Goal: Task Accomplishment & Management: Manage account settings

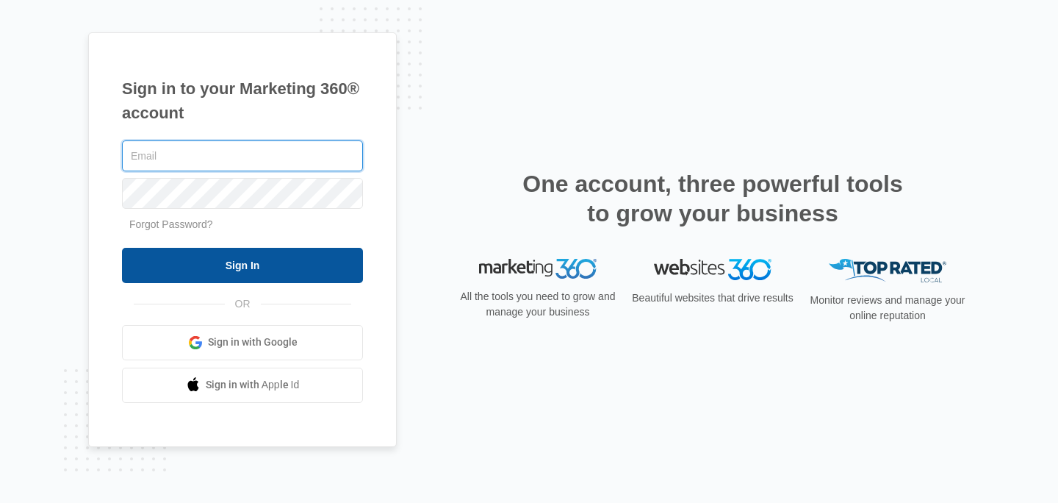
type input "[EMAIL_ADDRESS][DOMAIN_NAME]"
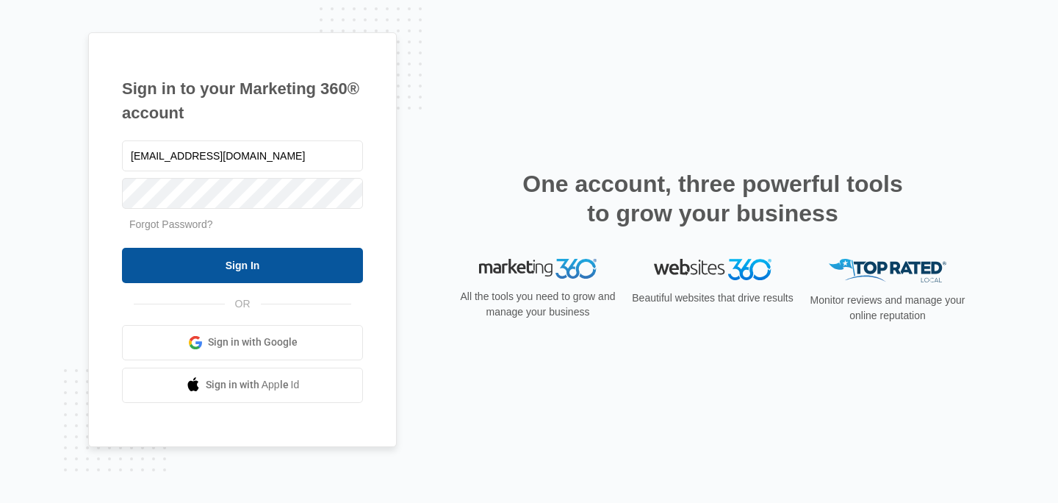
click at [298, 261] on input "Sign In" at bounding box center [242, 265] width 241 height 35
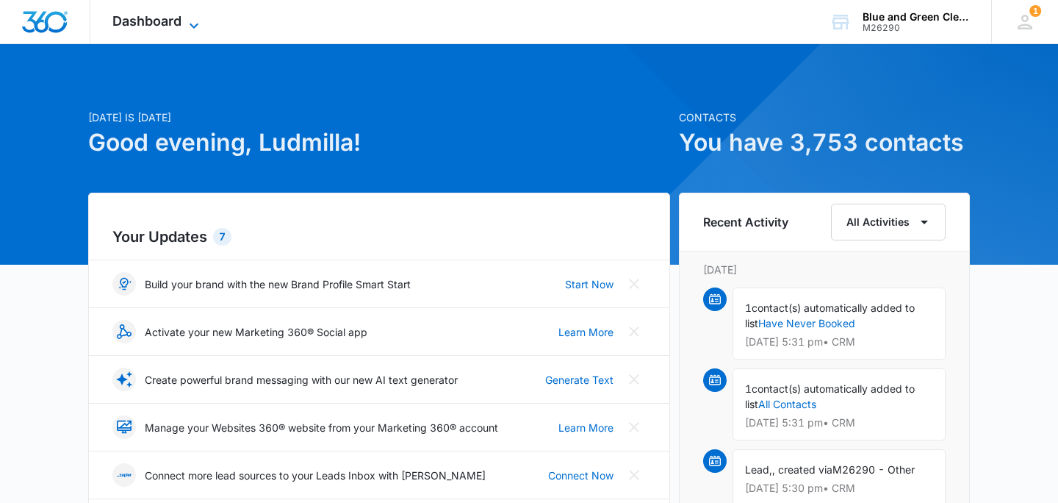
click at [144, 14] on span "Dashboard" at bounding box center [146, 20] width 69 height 15
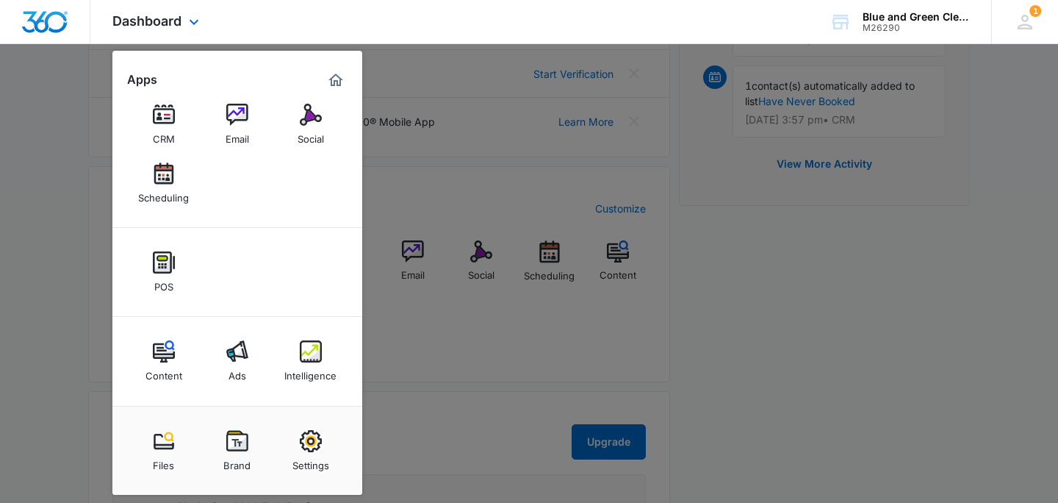
scroll to position [456, 0]
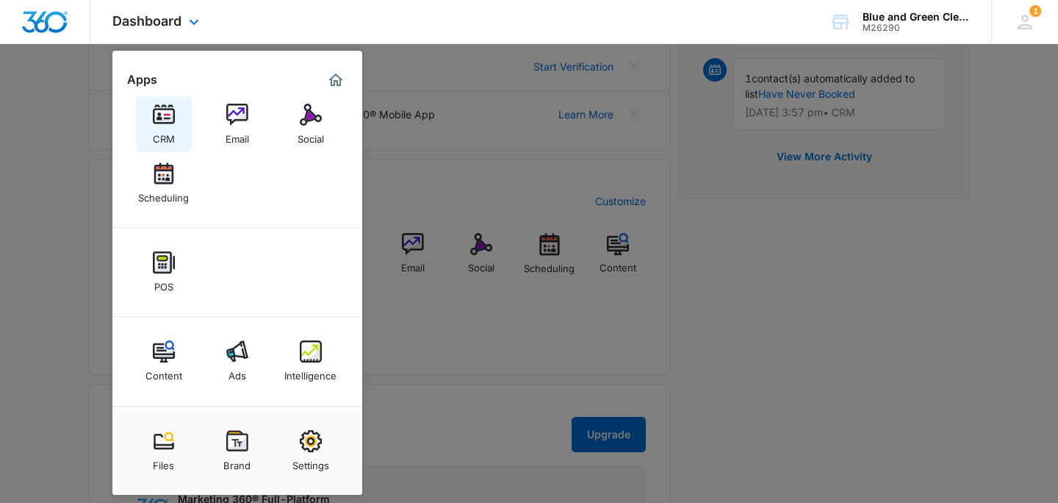
click at [165, 116] on img at bounding box center [164, 115] width 22 height 22
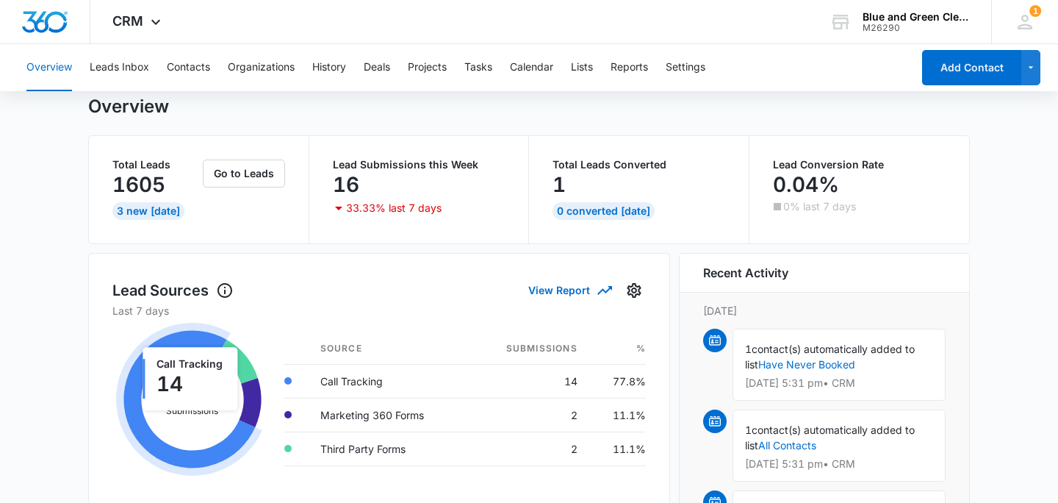
scroll to position [84, 0]
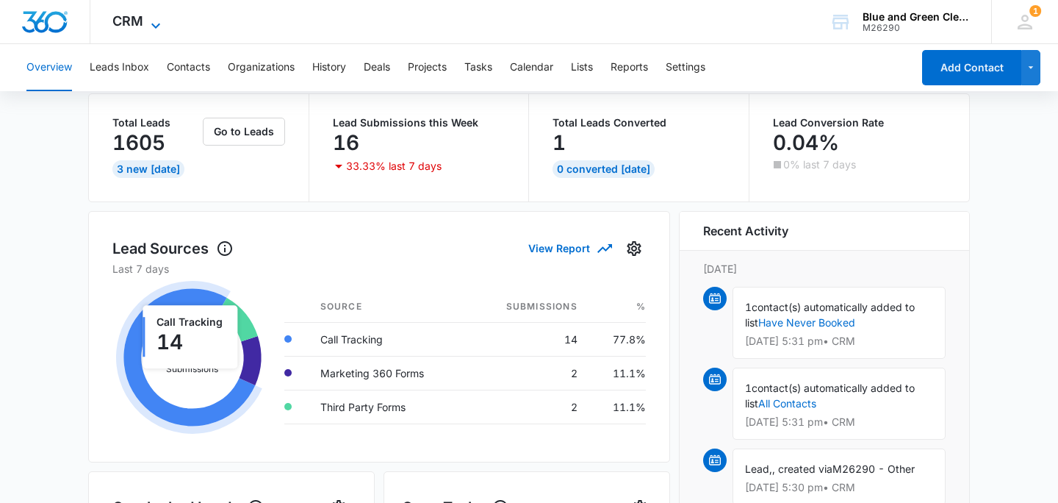
click at [151, 18] on icon at bounding box center [156, 26] width 18 height 18
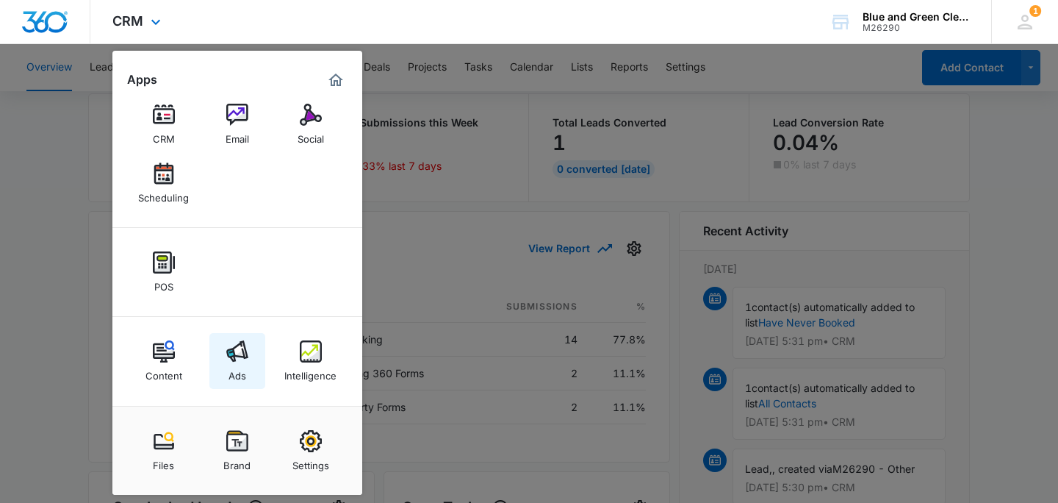
click at [237, 353] on img at bounding box center [237, 351] width 22 height 22
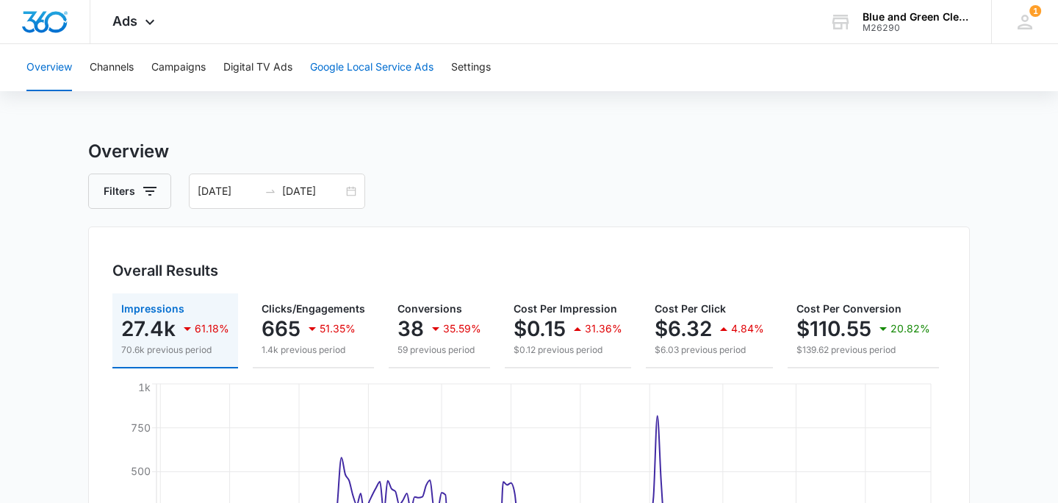
click at [359, 69] on button "Google Local Service Ads" at bounding box center [371, 67] width 123 height 47
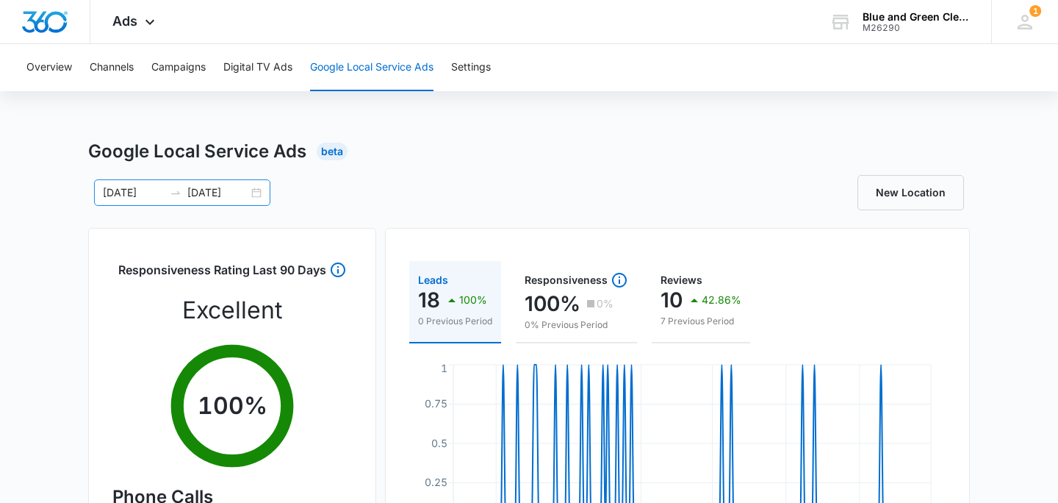
click at [256, 187] on div "[DATE] [DATE]" at bounding box center [182, 192] width 176 height 26
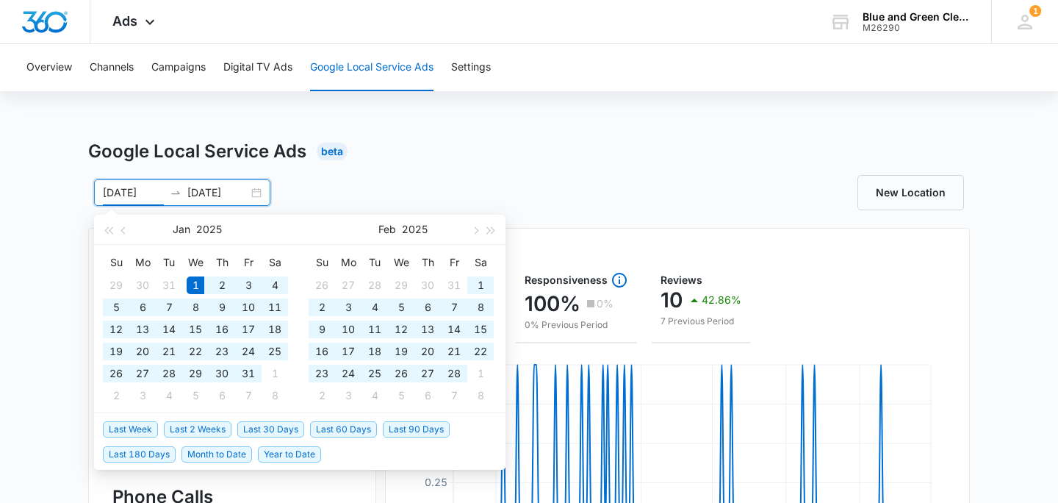
click at [244, 187] on input "[DATE]" at bounding box center [217, 192] width 61 height 16
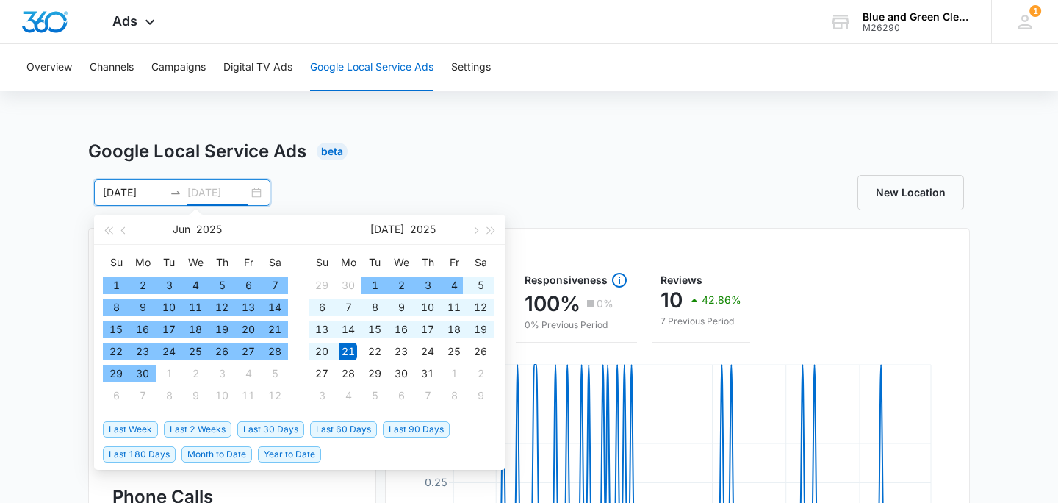
type input "[DATE]"
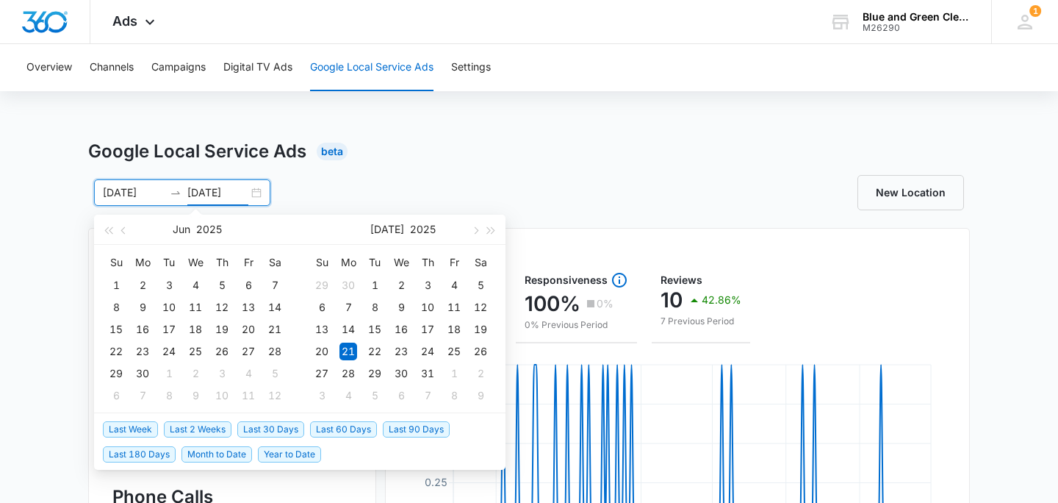
click at [281, 431] on span "Last 30 Days" at bounding box center [270, 429] width 67 height 16
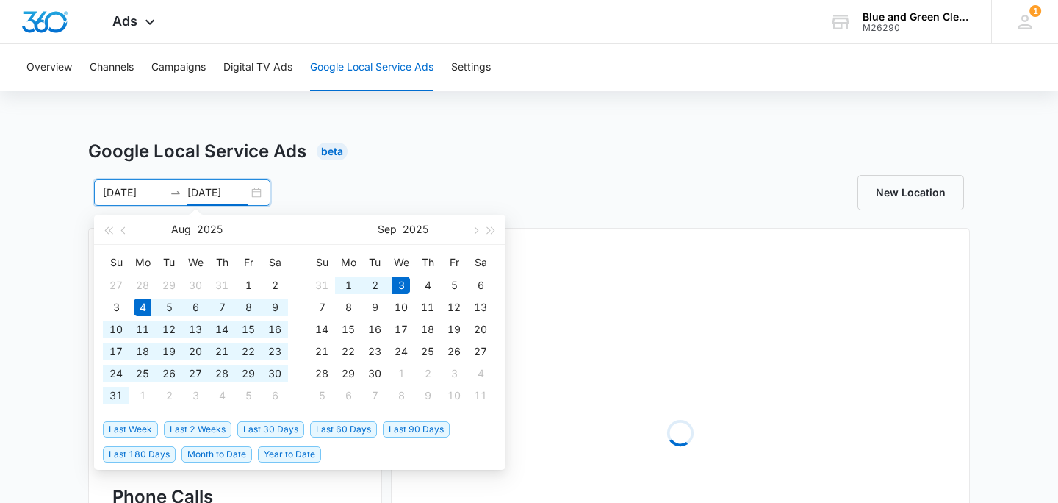
type input "[DATE]"
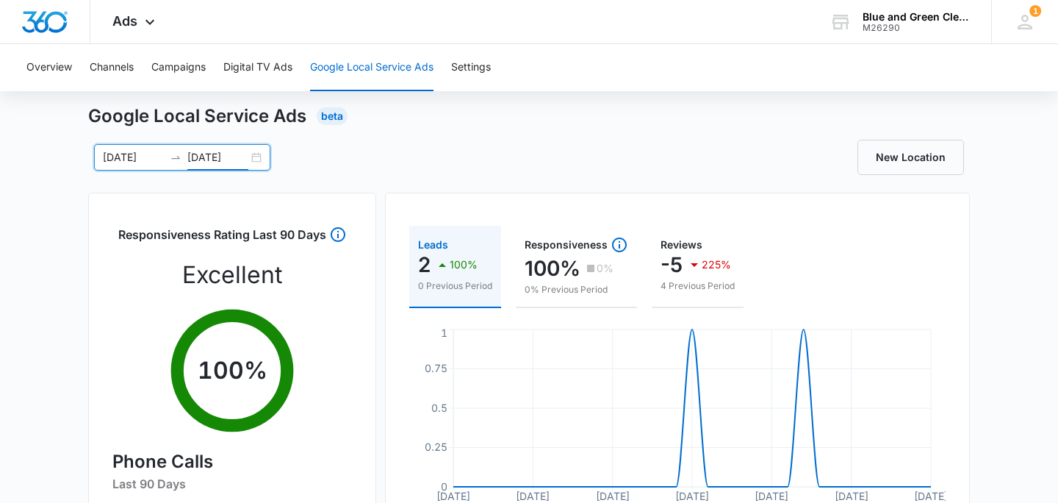
scroll to position [44, 0]
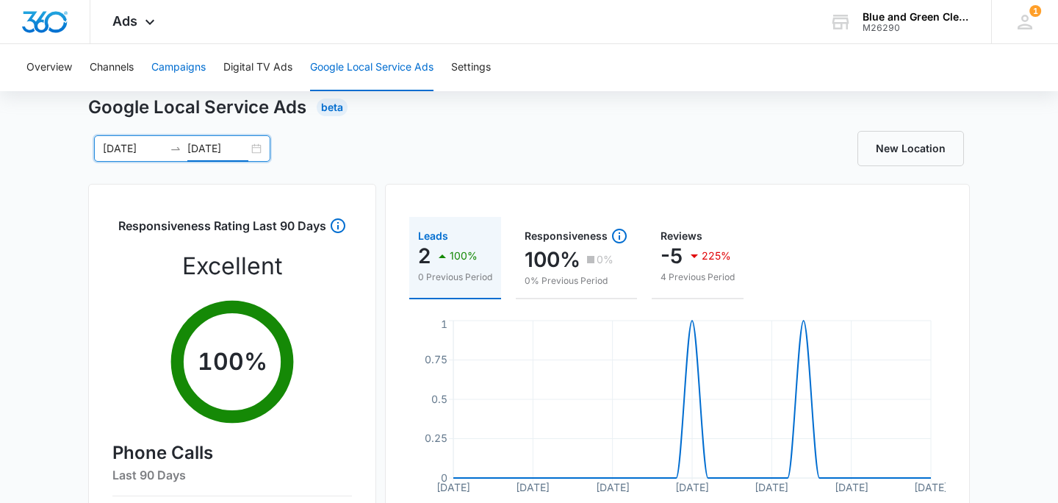
click at [187, 65] on button "Campaigns" at bounding box center [178, 67] width 54 height 47
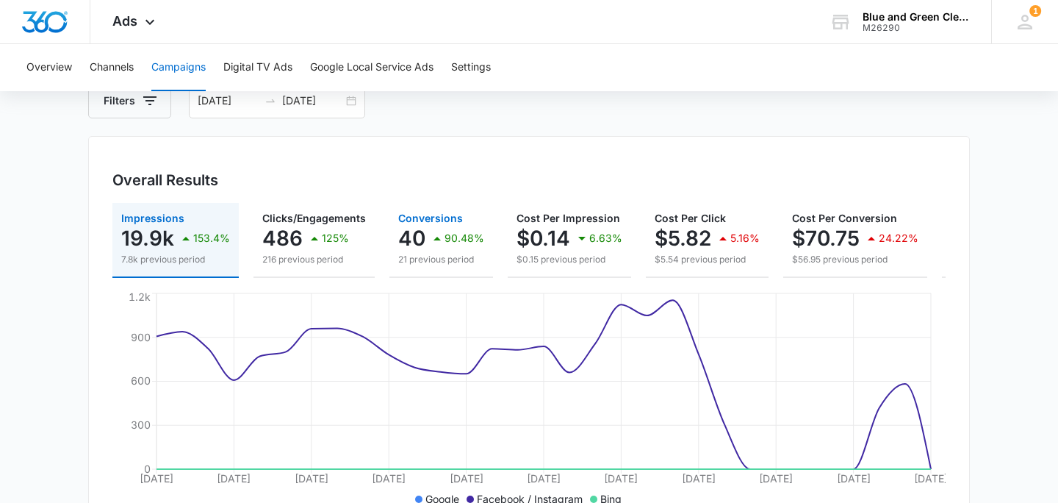
scroll to position [187, 0]
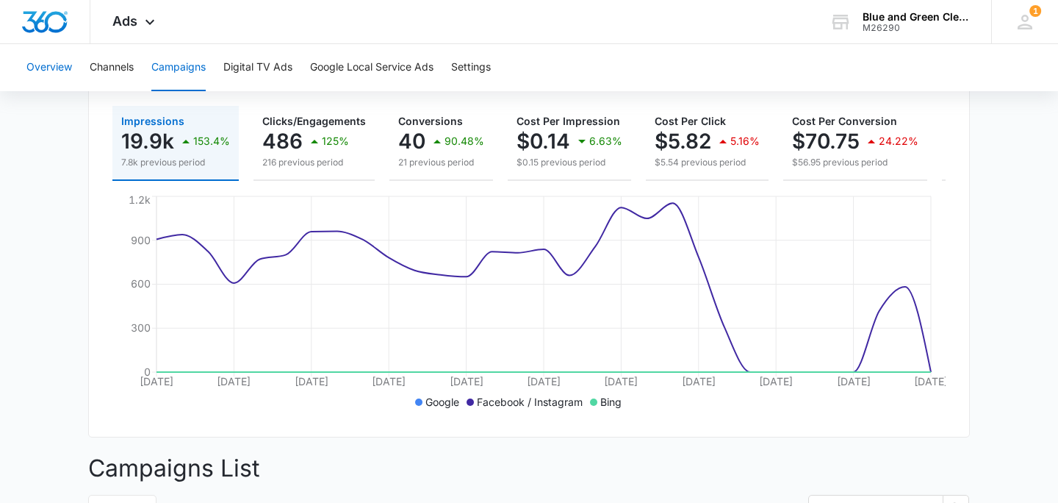
click at [46, 74] on button "Overview" at bounding box center [49, 67] width 46 height 47
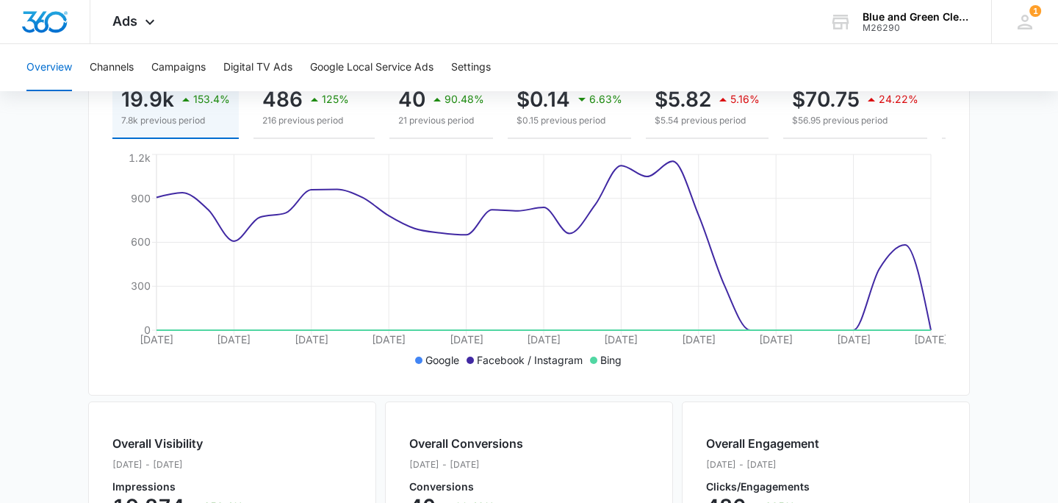
scroll to position [168, 0]
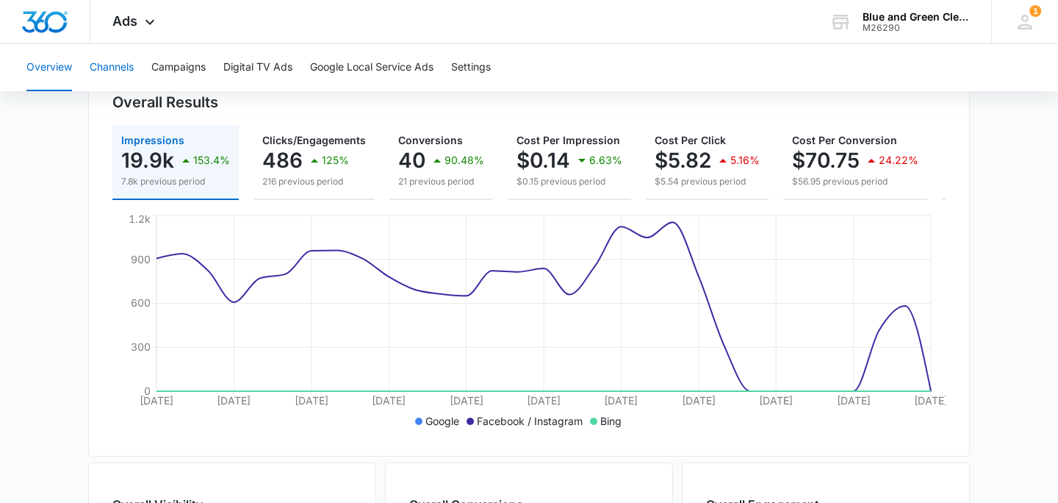
click at [109, 61] on button "Channels" at bounding box center [112, 67] width 44 height 47
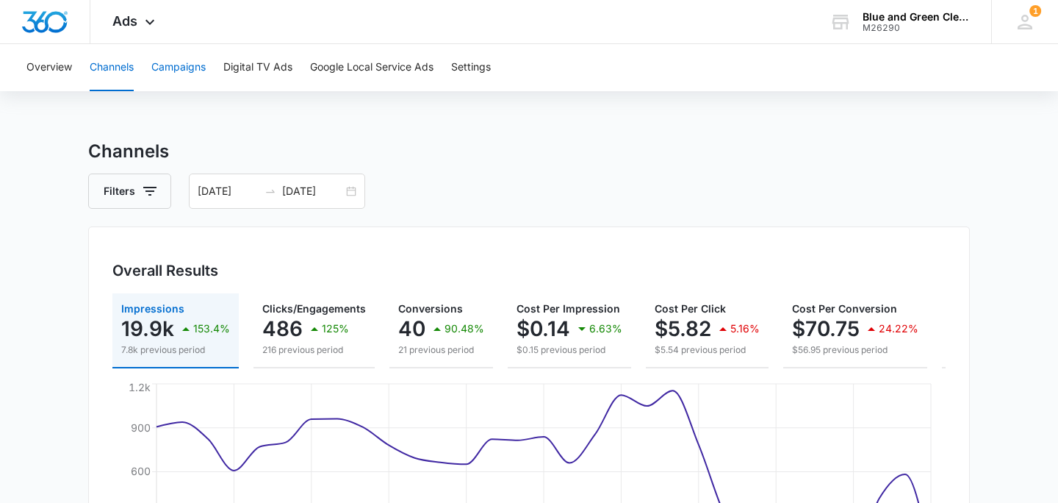
click at [166, 62] on button "Campaigns" at bounding box center [178, 67] width 54 height 47
click at [475, 60] on button "Settings" at bounding box center [471, 67] width 40 height 47
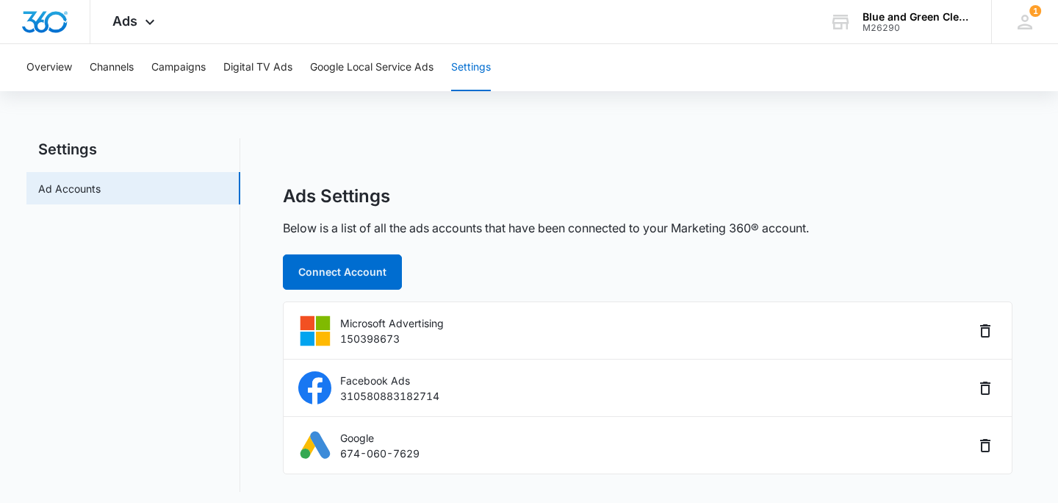
scroll to position [7, 0]
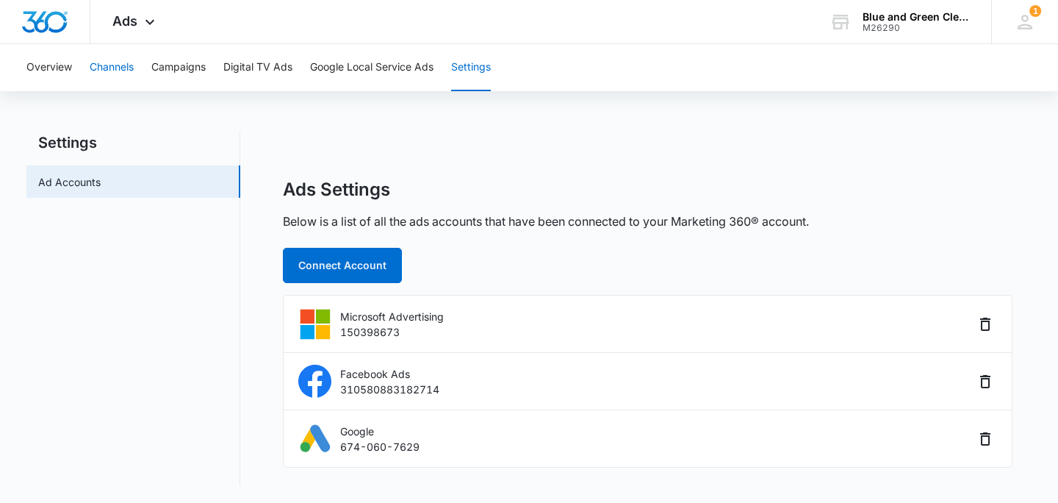
click at [117, 73] on button "Channels" at bounding box center [112, 67] width 44 height 47
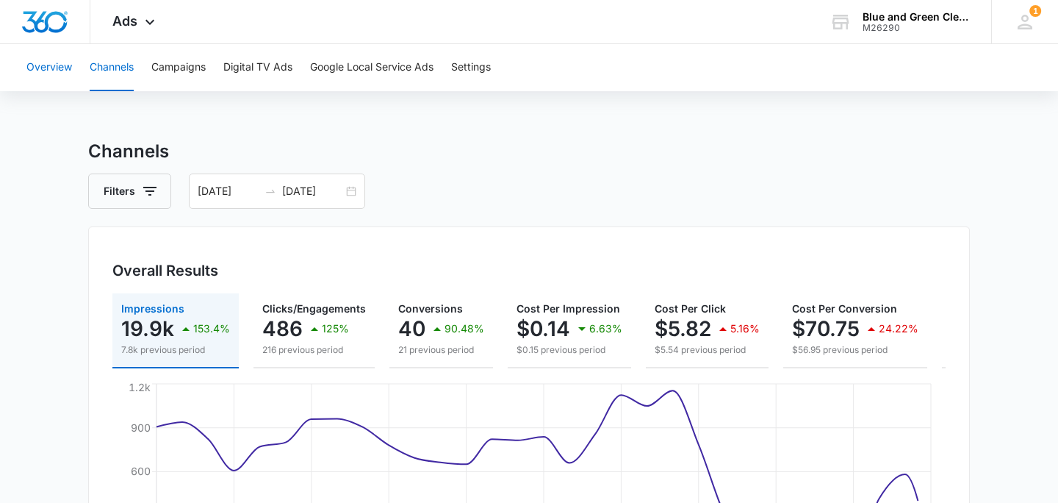
click at [51, 65] on button "Overview" at bounding box center [49, 67] width 46 height 47
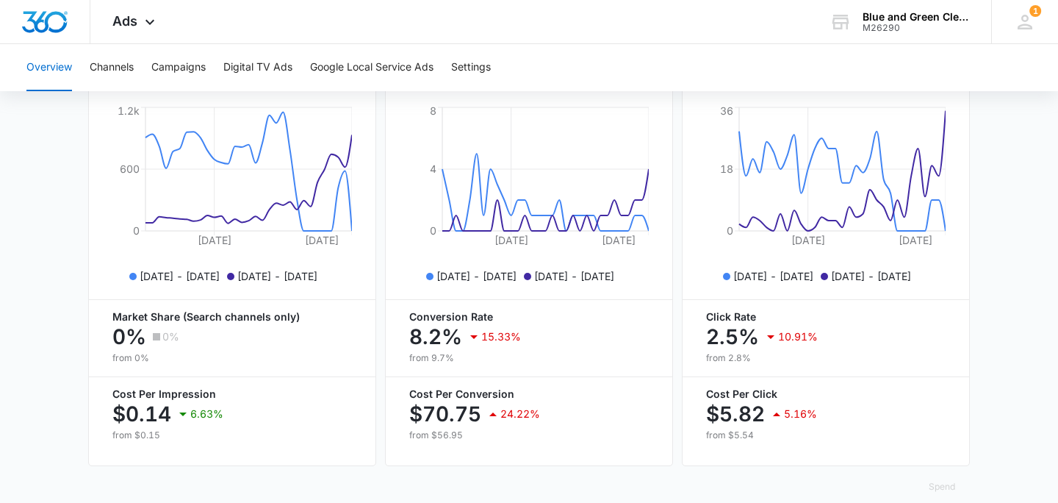
scroll to position [691, 0]
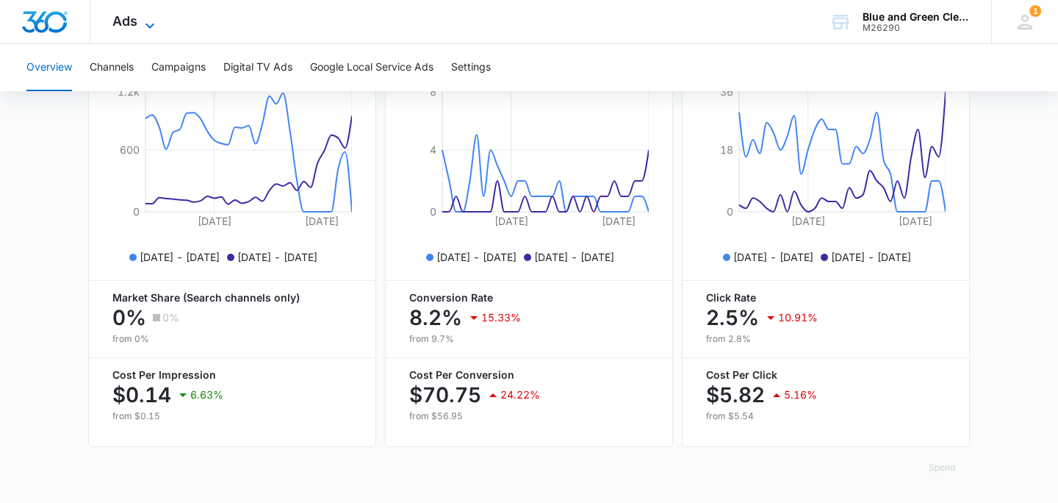
click at [132, 18] on span "Ads" at bounding box center [124, 20] width 25 height 15
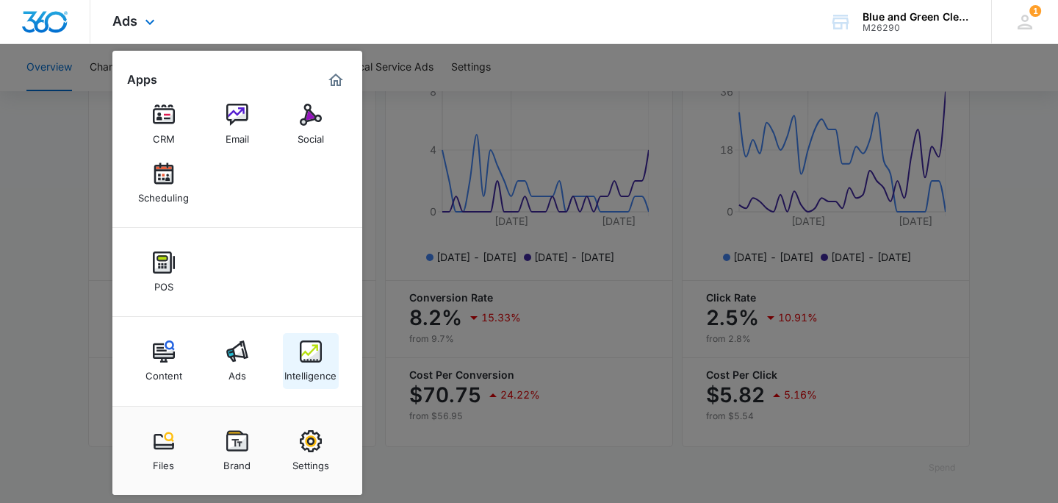
click at [298, 356] on link "Intelligence" at bounding box center [311, 361] width 56 height 56
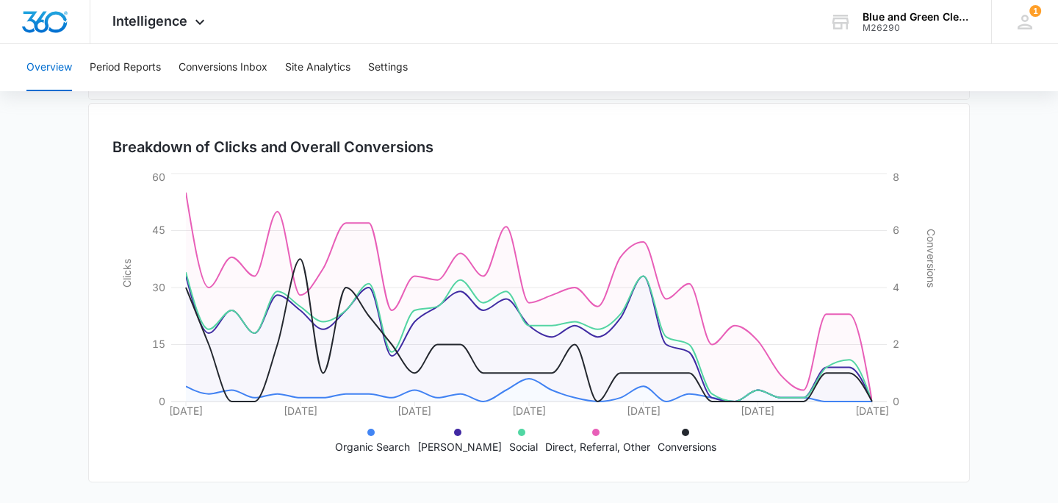
scroll to position [337, 0]
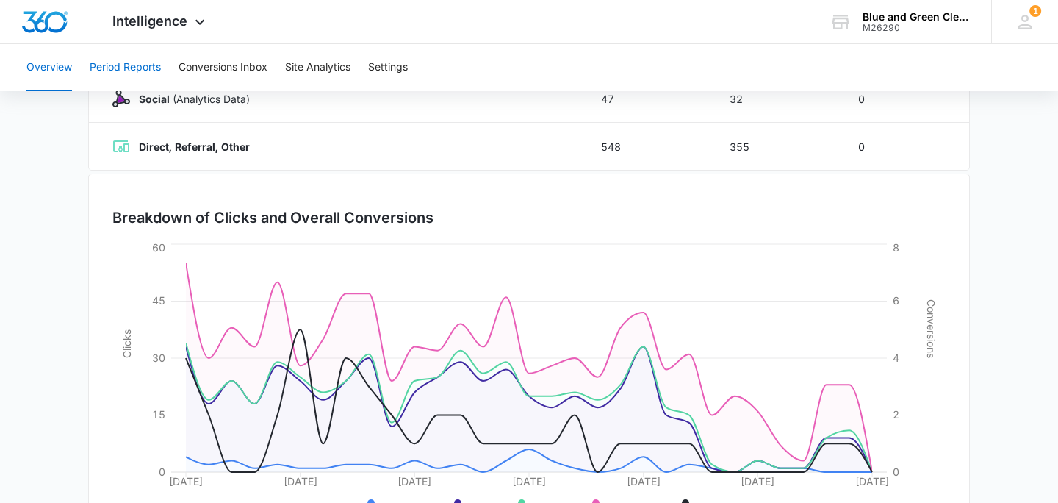
click at [134, 66] on button "Period Reports" at bounding box center [125, 67] width 71 height 47
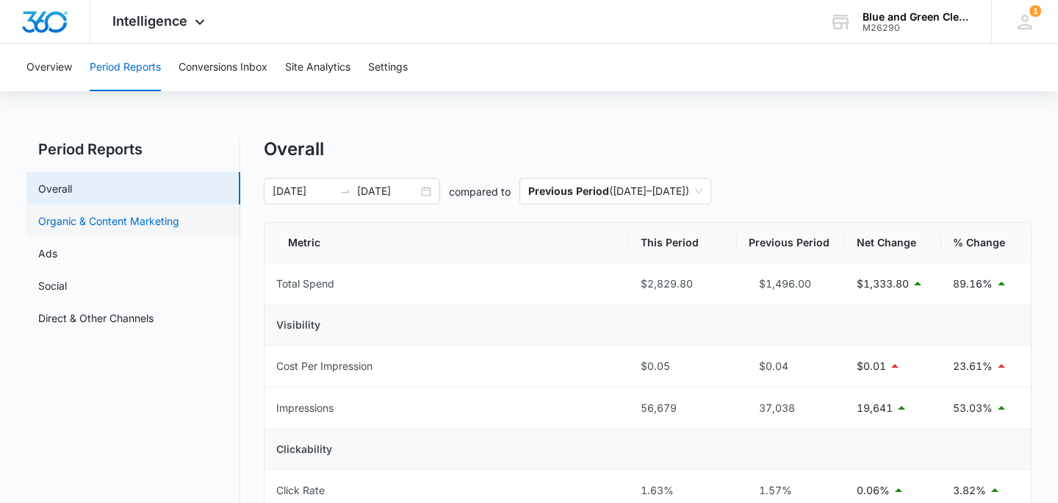
click at [92, 217] on link "Organic & Content Marketing" at bounding box center [108, 220] width 141 height 15
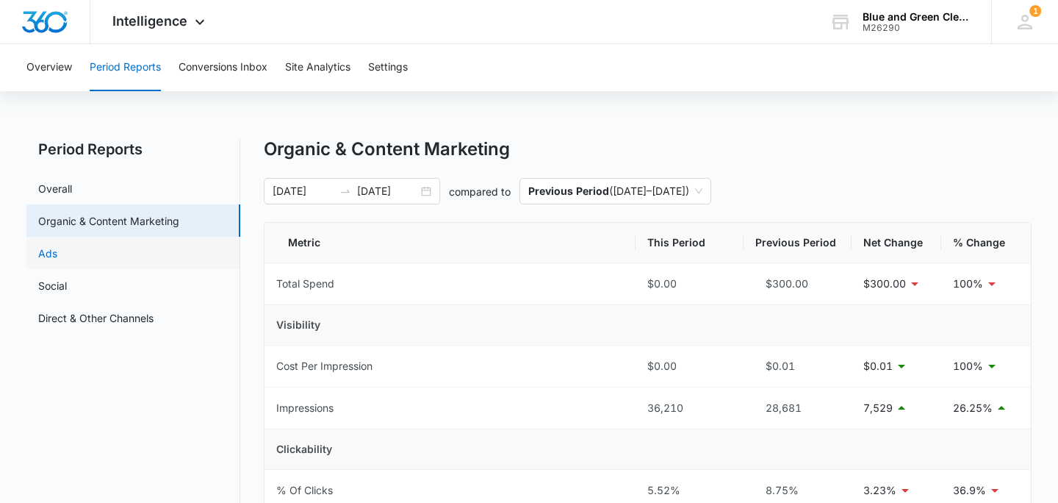
click at [57, 258] on link "Ads" at bounding box center [47, 252] width 19 height 15
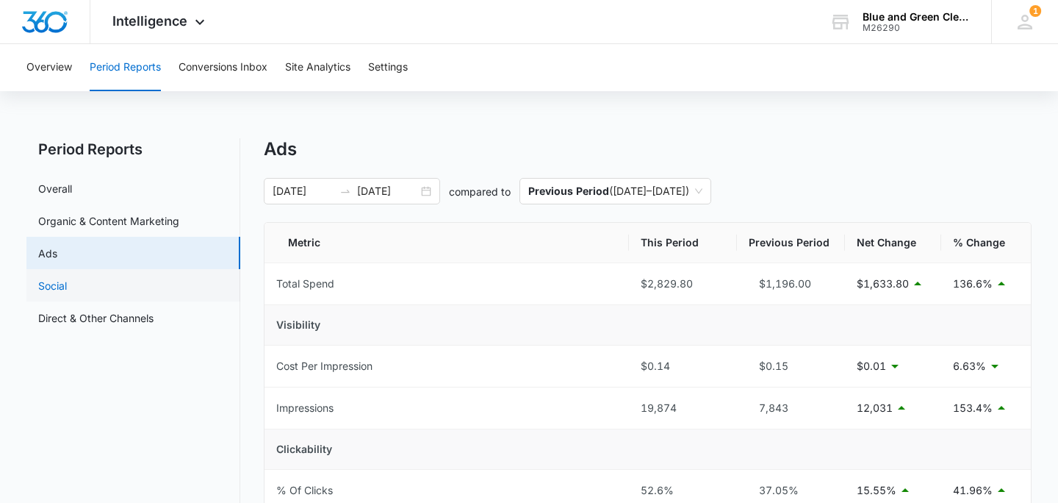
click at [67, 284] on link "Social" at bounding box center [52, 285] width 29 height 15
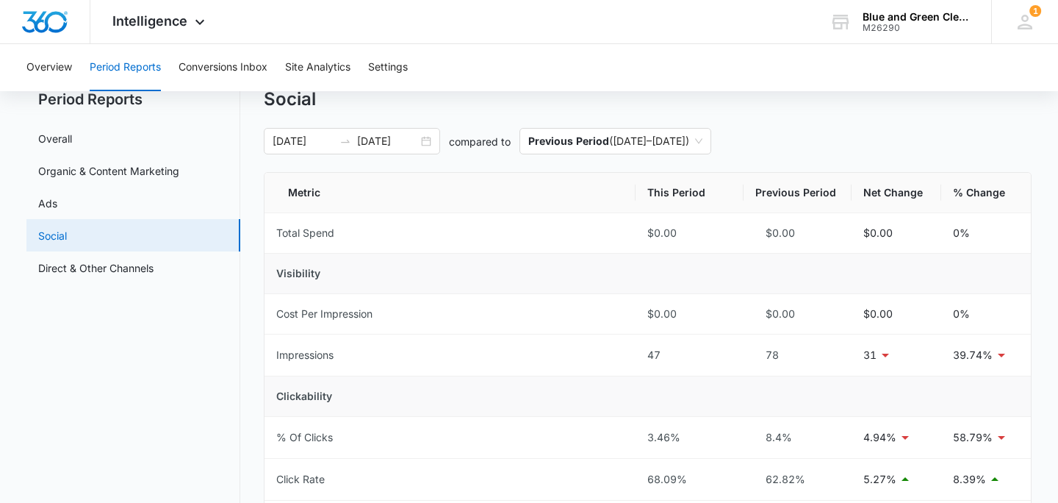
scroll to position [54, 0]
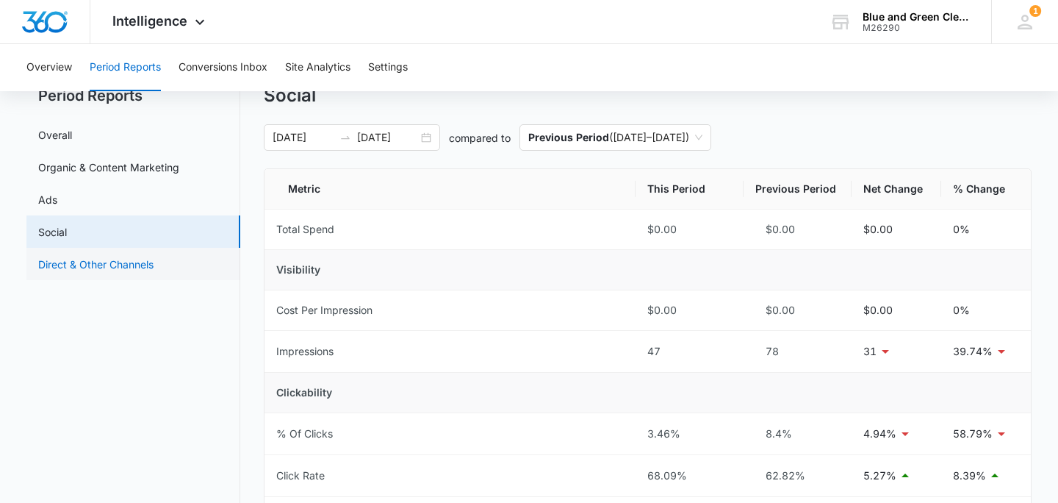
click at [154, 265] on link "Direct & Other Channels" at bounding box center [95, 263] width 115 height 15
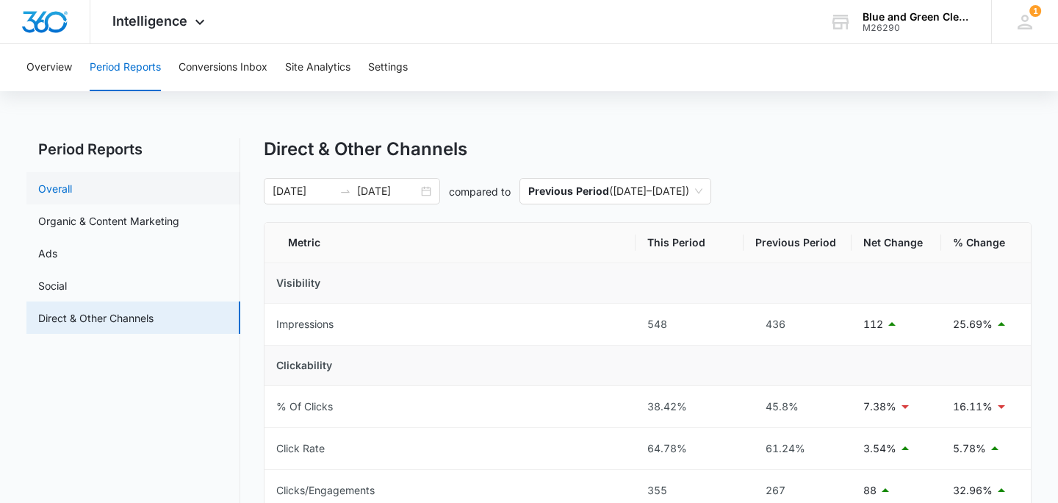
click at [72, 195] on link "Overall" at bounding box center [55, 188] width 34 height 15
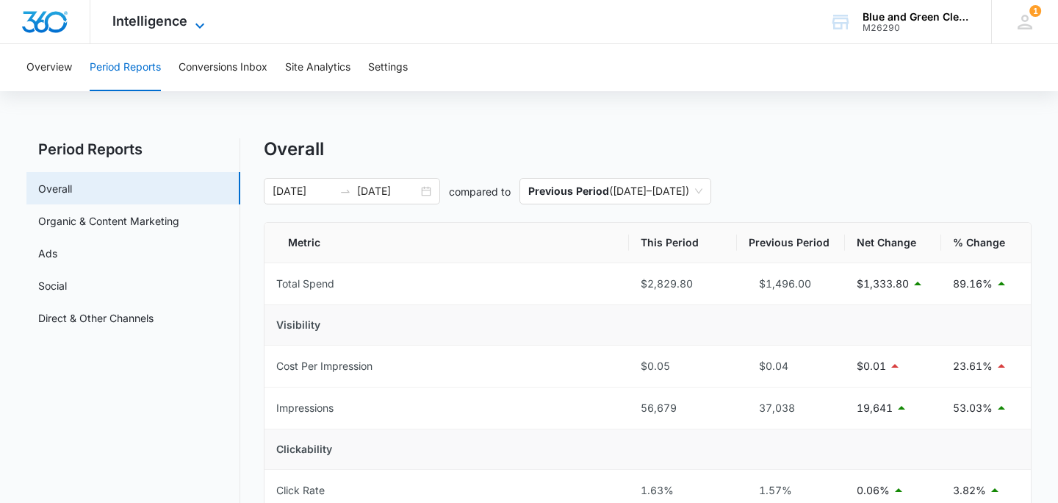
click at [148, 26] on span "Intelligence" at bounding box center [149, 20] width 75 height 15
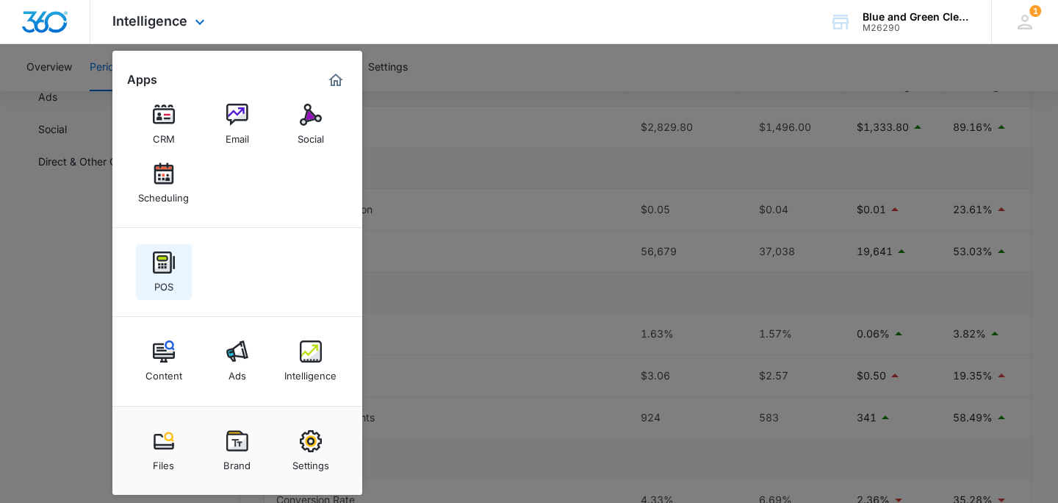
scroll to position [189, 0]
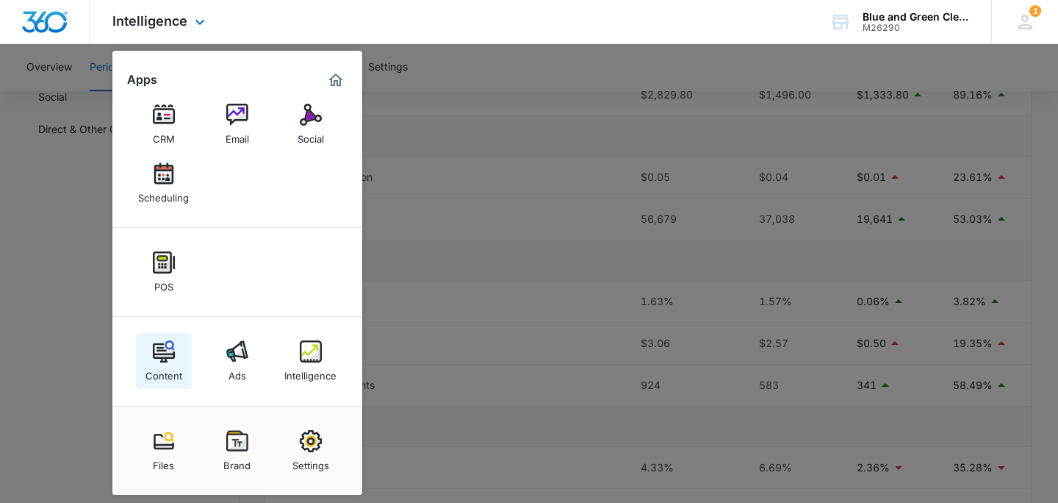
click at [180, 364] on div "Content" at bounding box center [163, 371] width 37 height 19
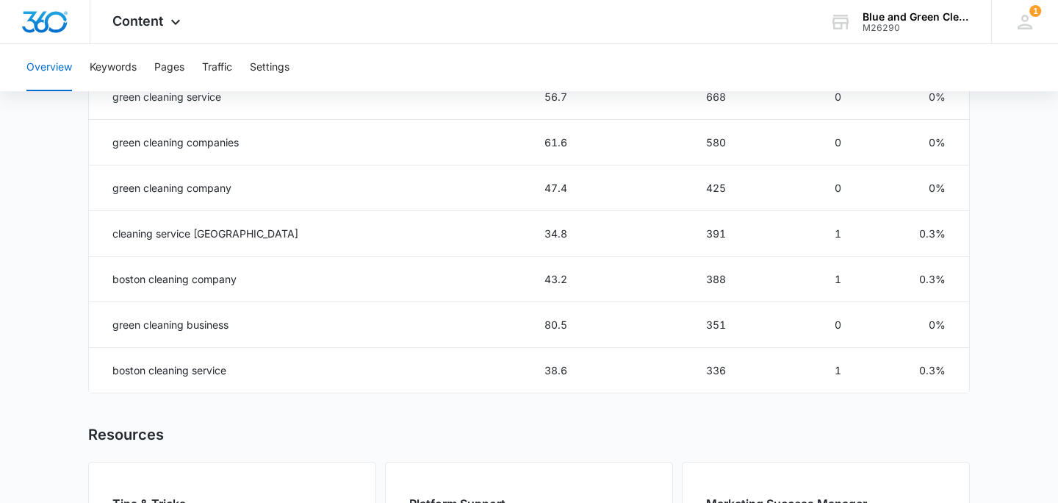
scroll to position [1059, 0]
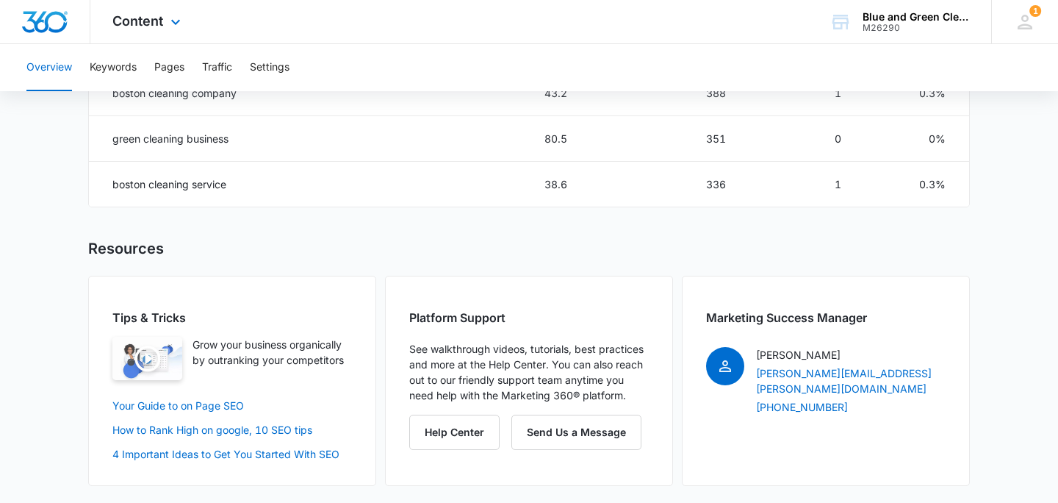
click at [45, 22] on img "Dashboard" at bounding box center [44, 22] width 47 height 22
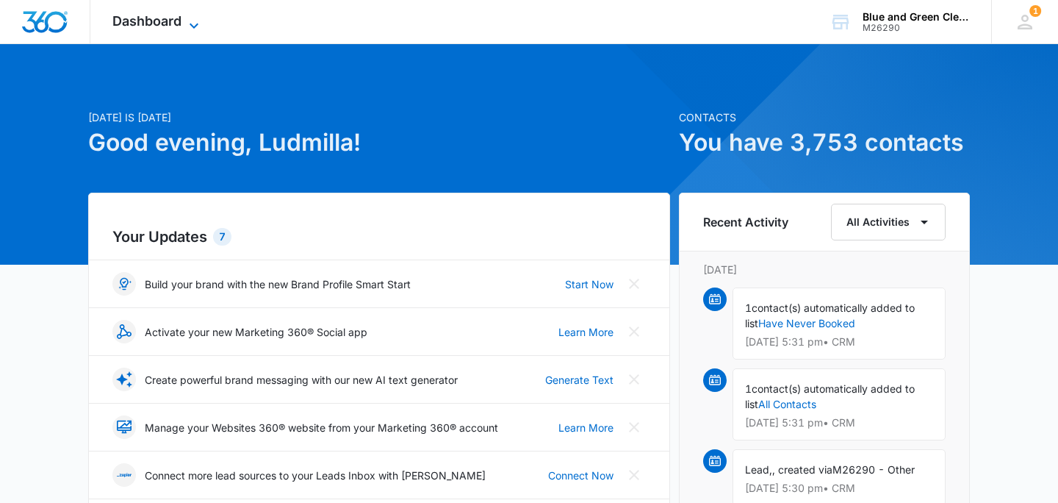
click at [124, 26] on span "Dashboard" at bounding box center [146, 20] width 69 height 15
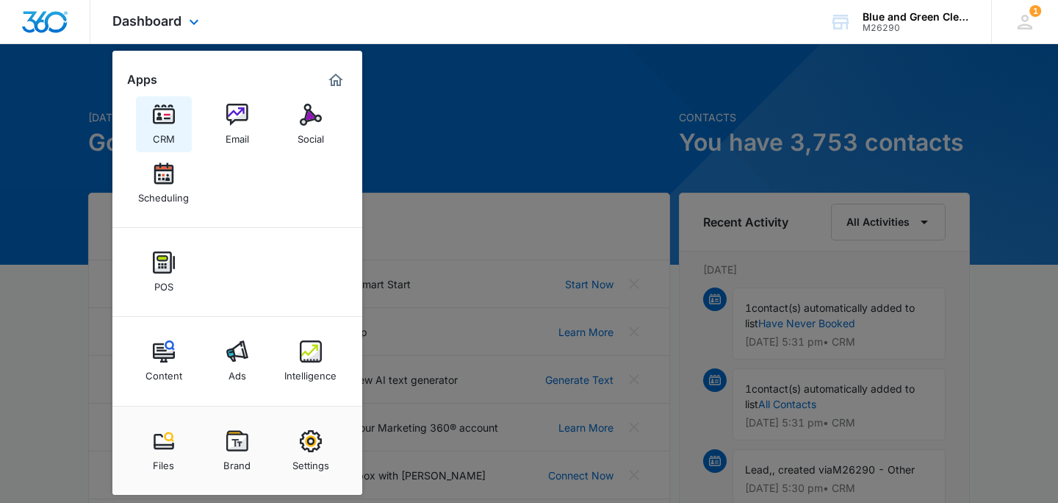
click at [170, 109] on img at bounding box center [164, 115] width 22 height 22
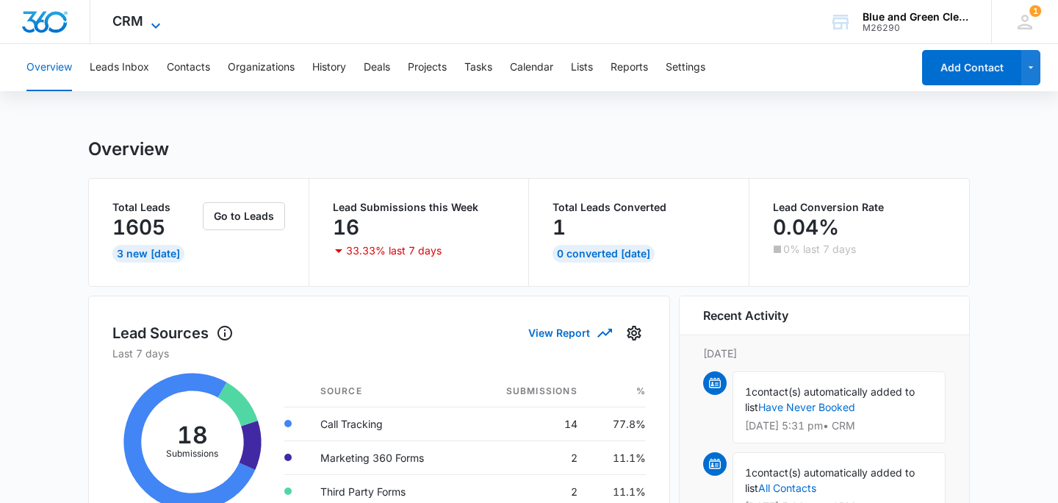
click at [127, 27] on span "CRM" at bounding box center [127, 20] width 31 height 15
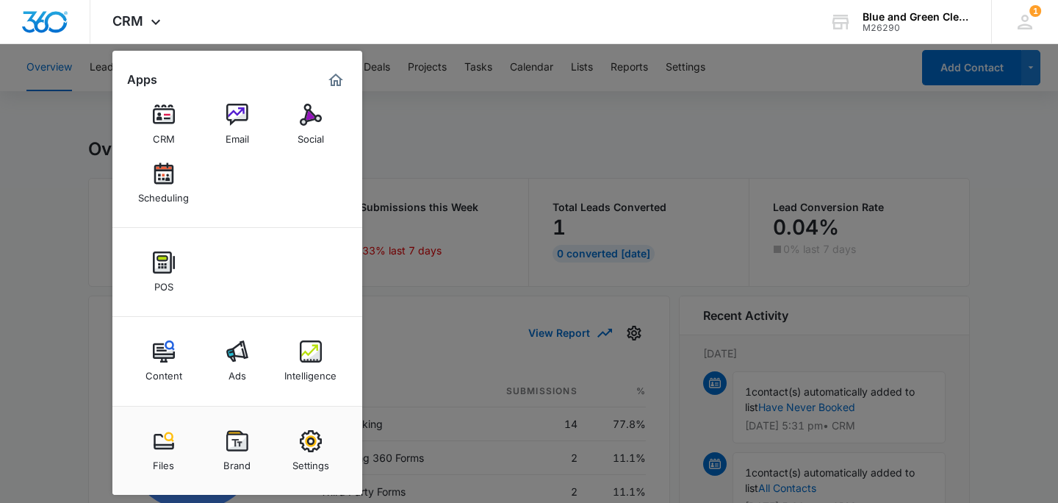
click at [397, 145] on div at bounding box center [529, 251] width 1058 height 503
